Goal: Transaction & Acquisition: Purchase product/service

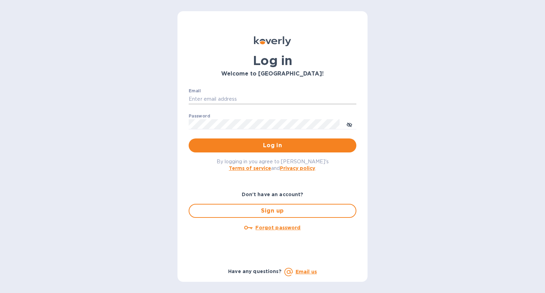
type input "roni@roniselects.com"
click at [300, 145] on span "Log in" at bounding box center [272, 145] width 156 height 8
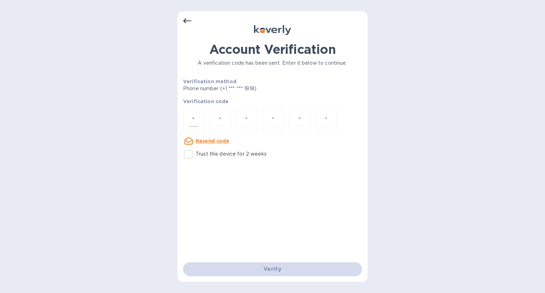
click at [199, 116] on div at bounding box center [193, 120] width 21 height 25
type input "4"
type input "0"
type input "6"
type input "5"
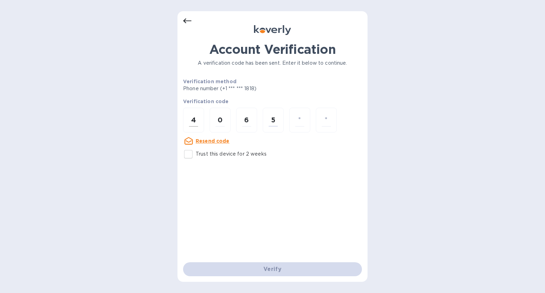
type input "4"
type input "6"
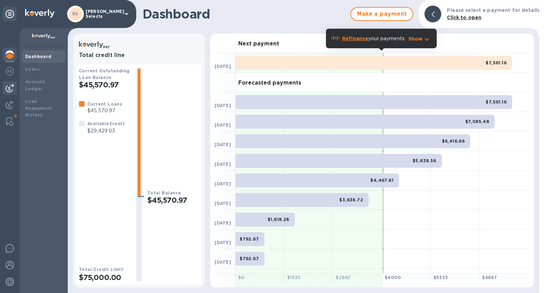
click at [13, 87] on img at bounding box center [10, 88] width 8 height 8
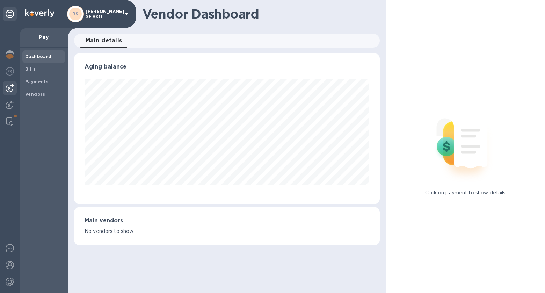
scroll to position [150, 305]
click at [47, 80] on span "Payments" at bounding box center [43, 81] width 37 height 7
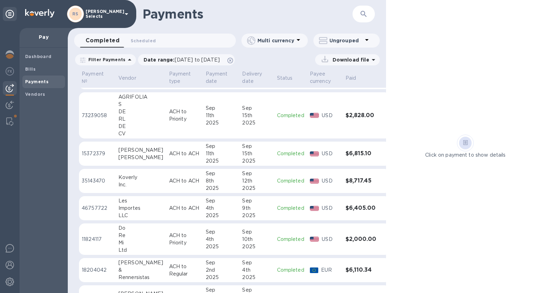
scroll to position [30, 0]
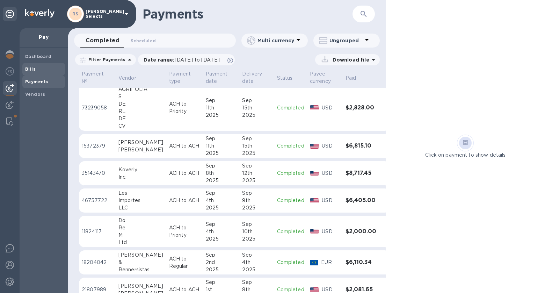
click at [43, 66] on span "Bills" at bounding box center [43, 69] width 37 height 7
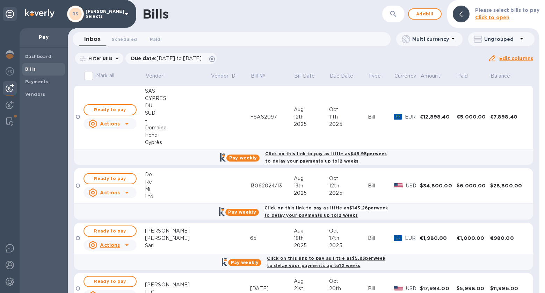
scroll to position [182, 0]
click at [113, 174] on span "Ready to pay" at bounding box center [110, 178] width 40 height 8
click at [123, 187] on div at bounding box center [126, 191] width 11 height 11
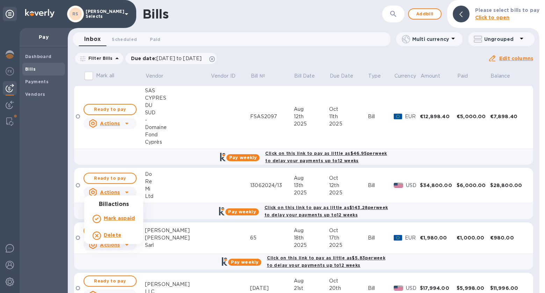
click at [124, 175] on div at bounding box center [272, 146] width 545 height 293
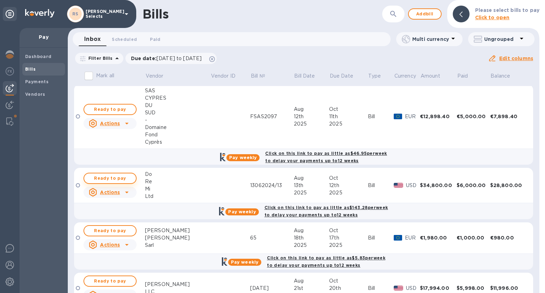
click at [111, 174] on span "Ready to pay" at bounding box center [110, 178] width 40 height 8
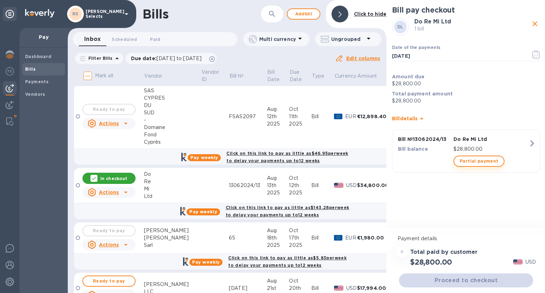
click at [488, 158] on span "Partial payment" at bounding box center [478, 161] width 38 height 8
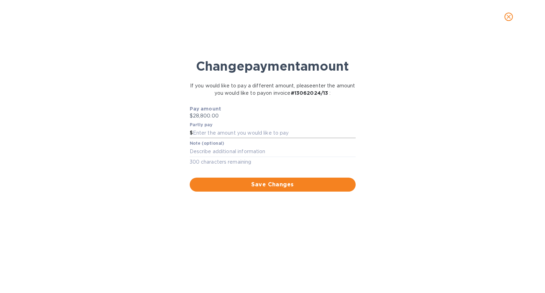
click at [238, 130] on input "text" at bounding box center [274, 133] width 163 height 10
type input "2,000"
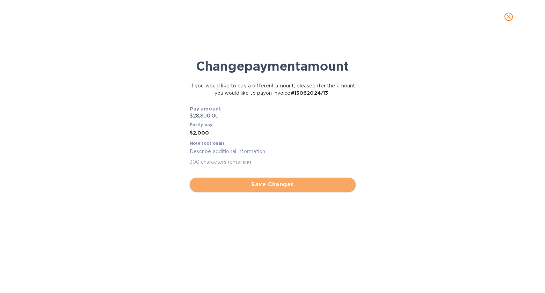
click at [246, 180] on span "Save Changes" at bounding box center [272, 184] width 155 height 8
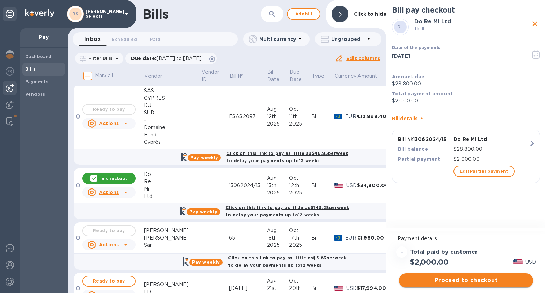
click at [501, 278] on span "Proceed to checkout" at bounding box center [465, 280] width 123 height 8
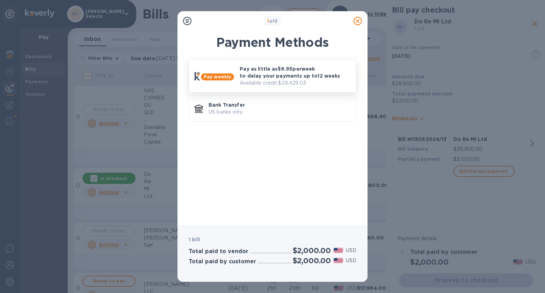
click at [291, 62] on div "Pay as little as $9.95 per week to delay your payments up to 12 weeks Available…" at bounding box center [295, 75] width 116 height 27
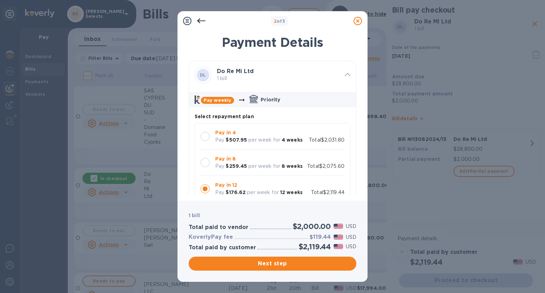
click at [321, 164] on p "Total $2,075.60" at bounding box center [325, 165] width 37 height 7
click at [311, 135] on div "Pay in 4 Pay $507.95 per week for 4 weeks Total $2,031.80" at bounding box center [272, 136] width 144 height 15
click at [315, 160] on div "Pay in 8 Pay $259.45 per week for 8 weeks Total $2,075.60" at bounding box center [272, 162] width 144 height 15
click at [336, 262] on span "Next step" at bounding box center [272, 263] width 156 height 8
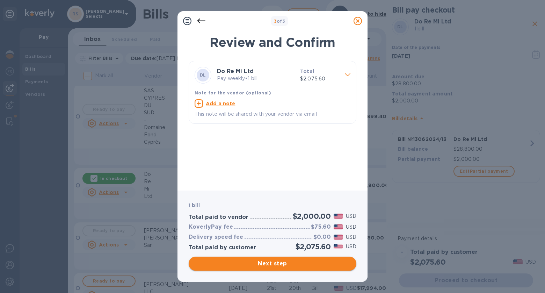
click at [327, 261] on span "Next step" at bounding box center [272, 263] width 156 height 8
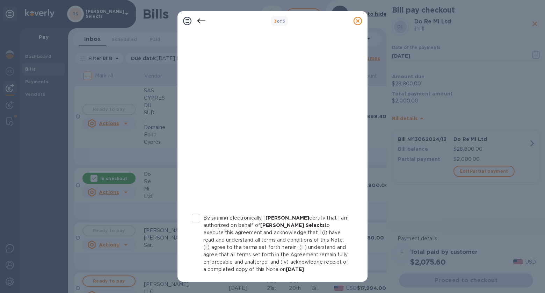
scroll to position [97, 0]
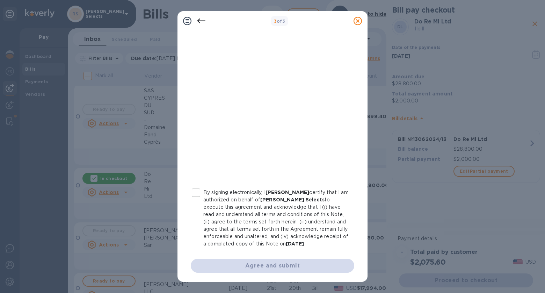
click at [196, 191] on input "By signing electronically, I [PERSON_NAME] certify that I am authorized on beha…" at bounding box center [196, 192] width 15 height 15
checkbox input "true"
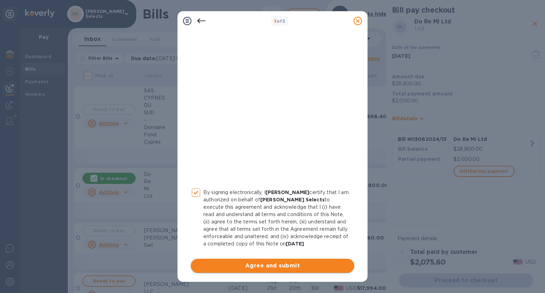
click at [268, 262] on span "Agree and submit" at bounding box center [272, 265] width 152 height 8
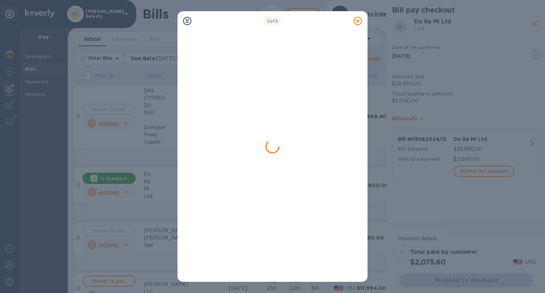
scroll to position [0, 0]
